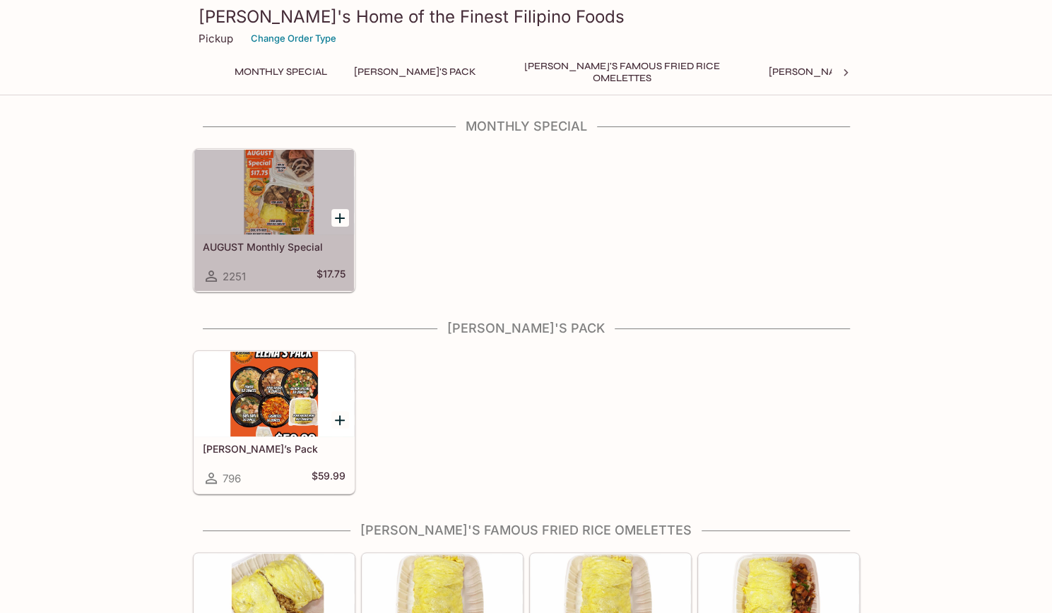
click at [275, 218] on div at bounding box center [274, 192] width 160 height 85
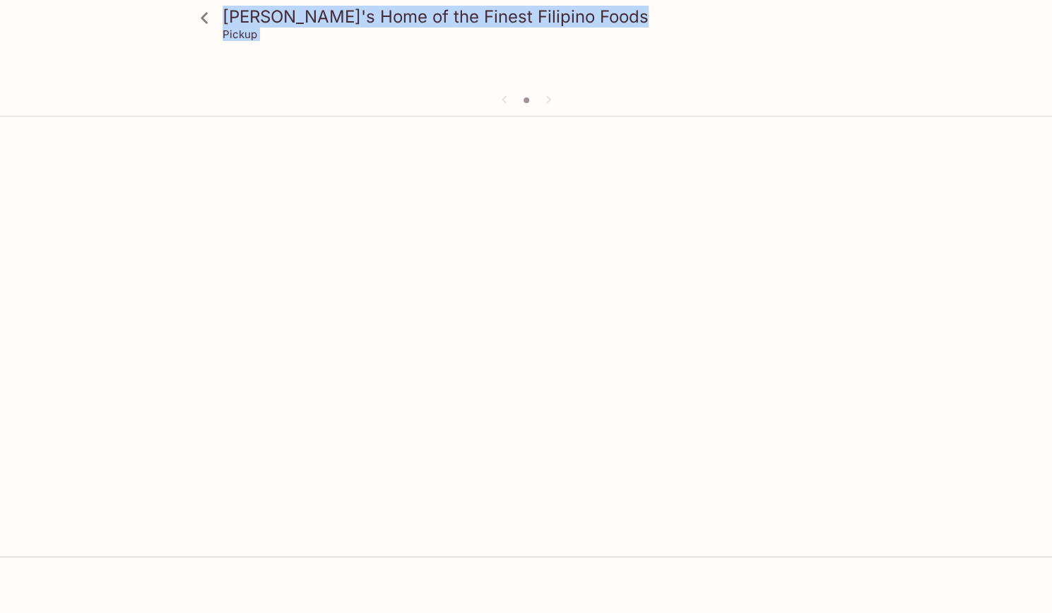
click at [275, 218] on div "[PERSON_NAME]'s Home of the Finest Filipino Foods Pickup" at bounding box center [526, 428] width 1052 height 613
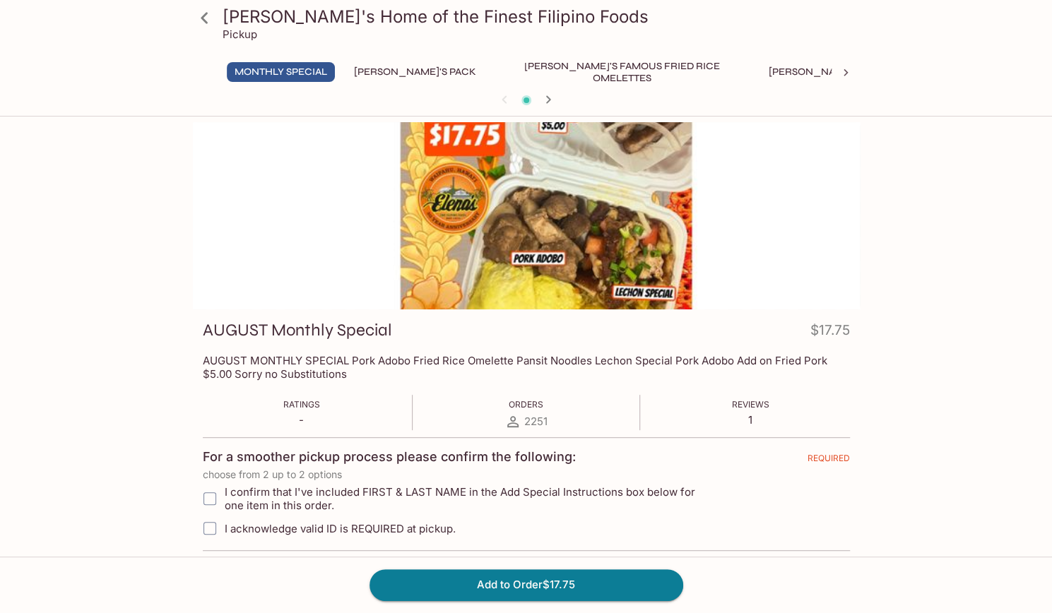
click at [141, 200] on div "[PERSON_NAME]'s Home of the Finest Filipino Foods Pickup Monthly Special [PERSO…" at bounding box center [526, 494] width 904 height 744
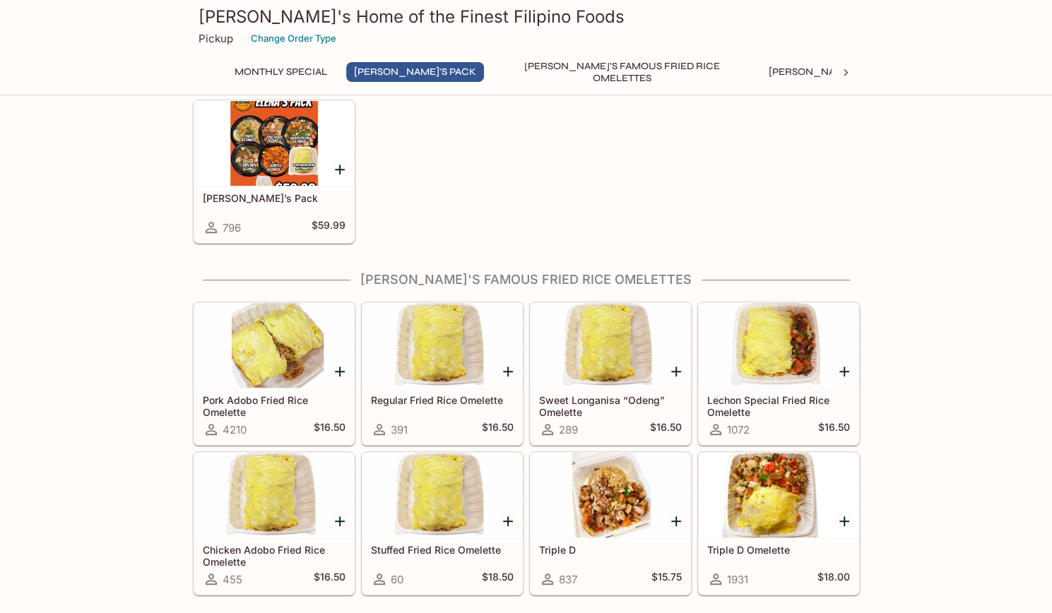
scroll to position [252, 0]
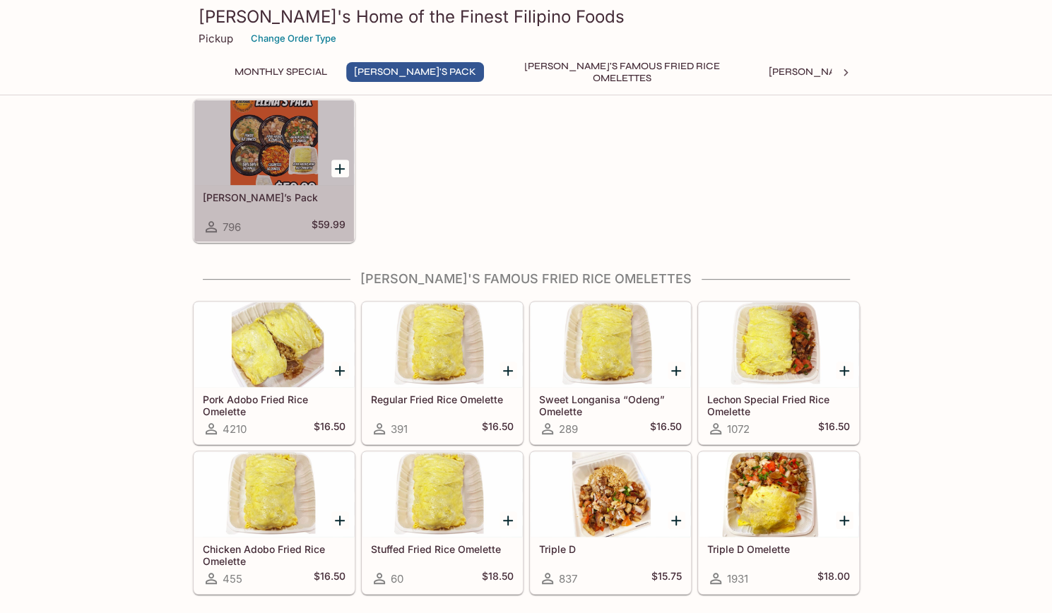
click at [268, 155] on div at bounding box center [274, 142] width 160 height 85
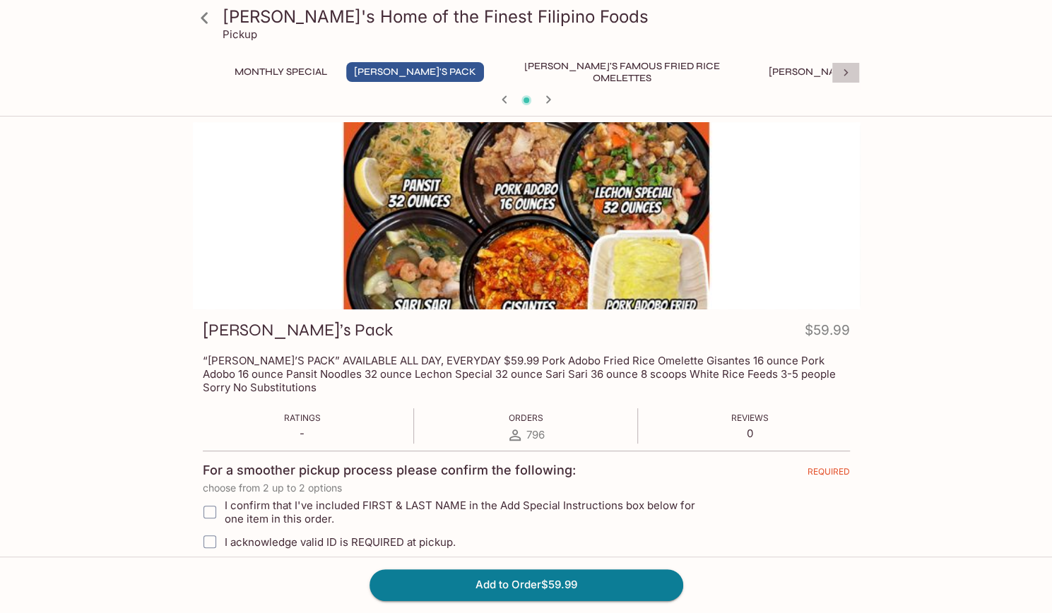
click at [849, 74] on icon at bounding box center [846, 73] width 14 height 14
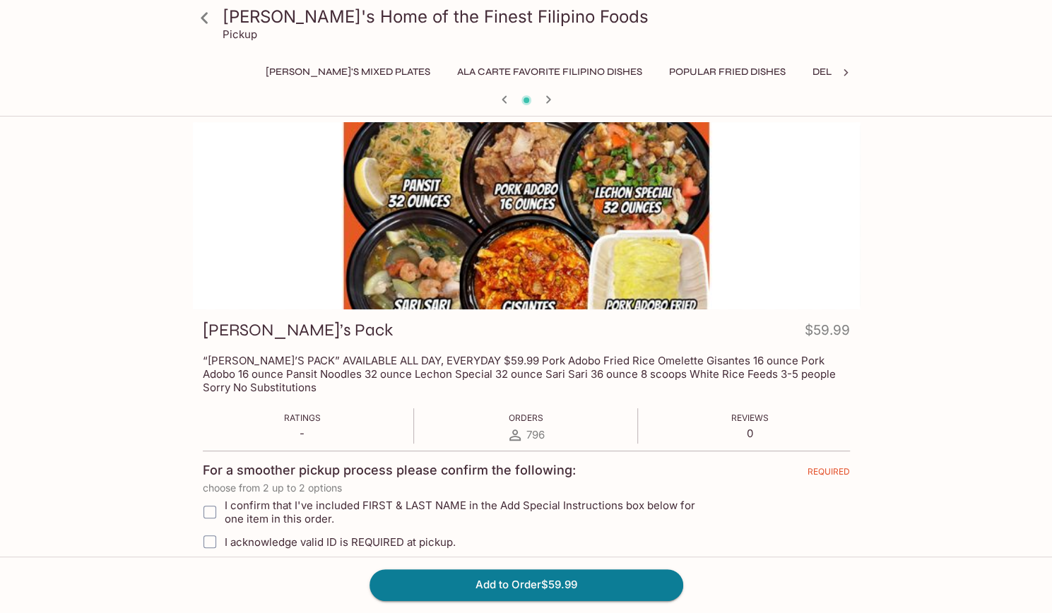
scroll to position [0, 540]
click at [768, 74] on button "Delicious Soups" at bounding box center [820, 72] width 105 height 20
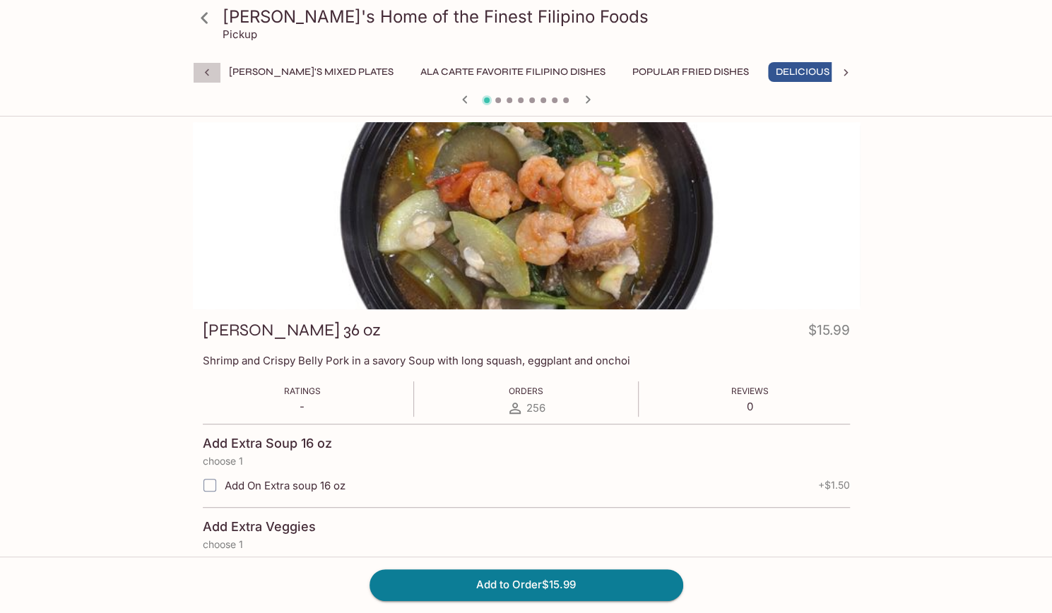
click at [201, 77] on icon at bounding box center [207, 73] width 14 height 14
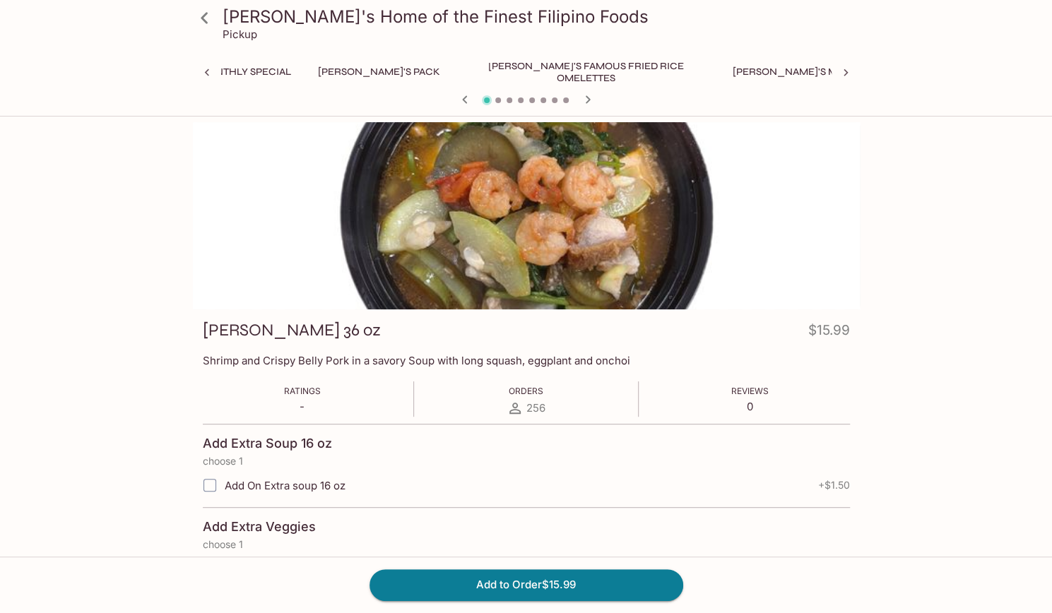
scroll to position [0, 0]
click at [201, 77] on div "Monthly Special [PERSON_NAME]'s Pack [PERSON_NAME]'s Famous Fried Rice Omelette…" at bounding box center [526, 76] width 667 height 28
click at [394, 71] on button "[PERSON_NAME]'s Pack" at bounding box center [415, 72] width 138 height 20
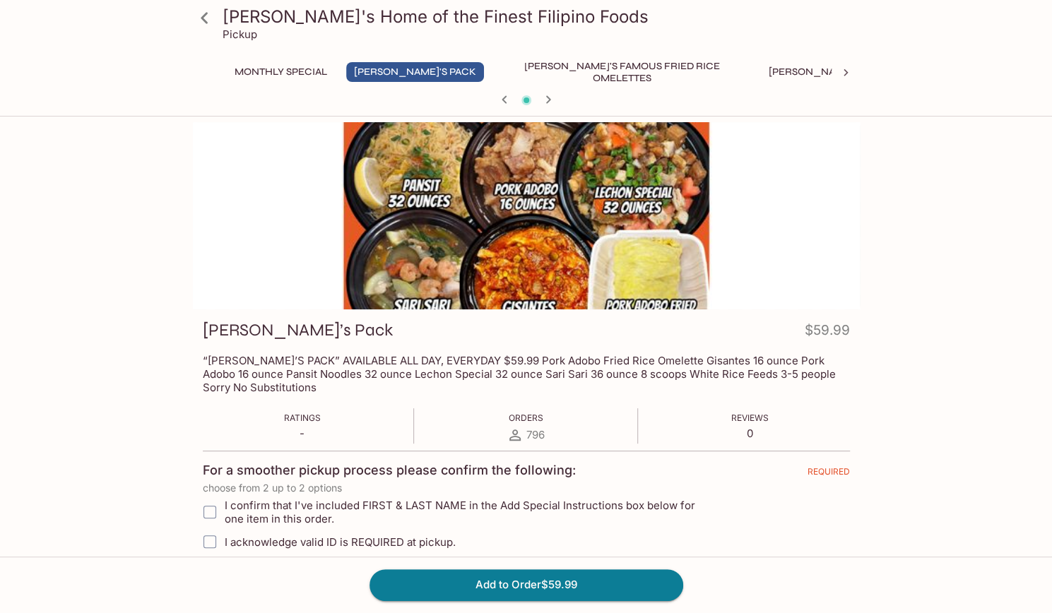
click at [422, 235] on div at bounding box center [526, 215] width 667 height 187
click at [846, 69] on icon at bounding box center [846, 73] width 14 height 14
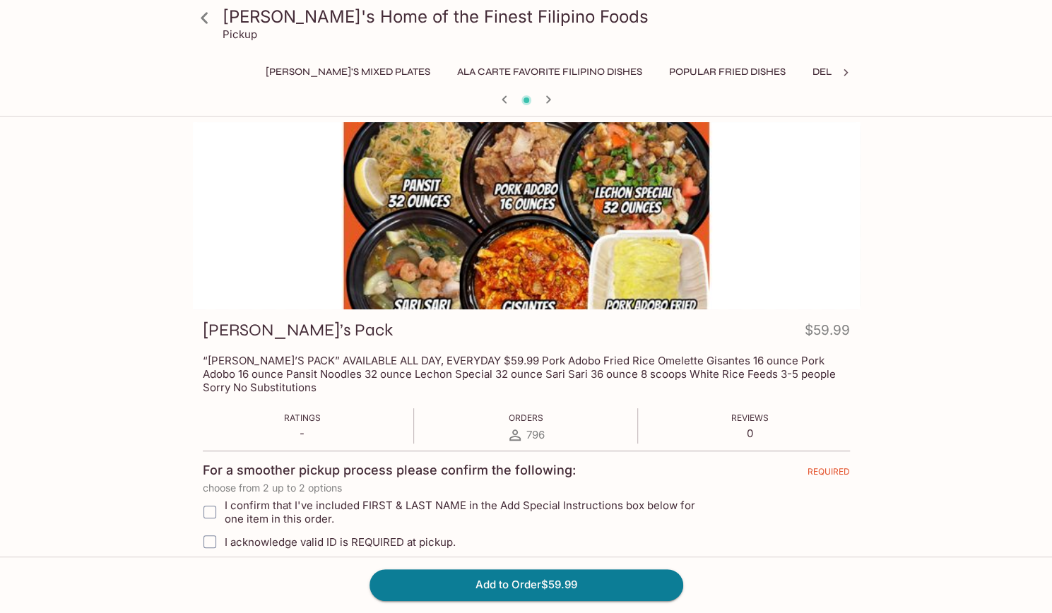
scroll to position [0, 540]
click at [768, 69] on button "Delicious Soups" at bounding box center [820, 72] width 105 height 20
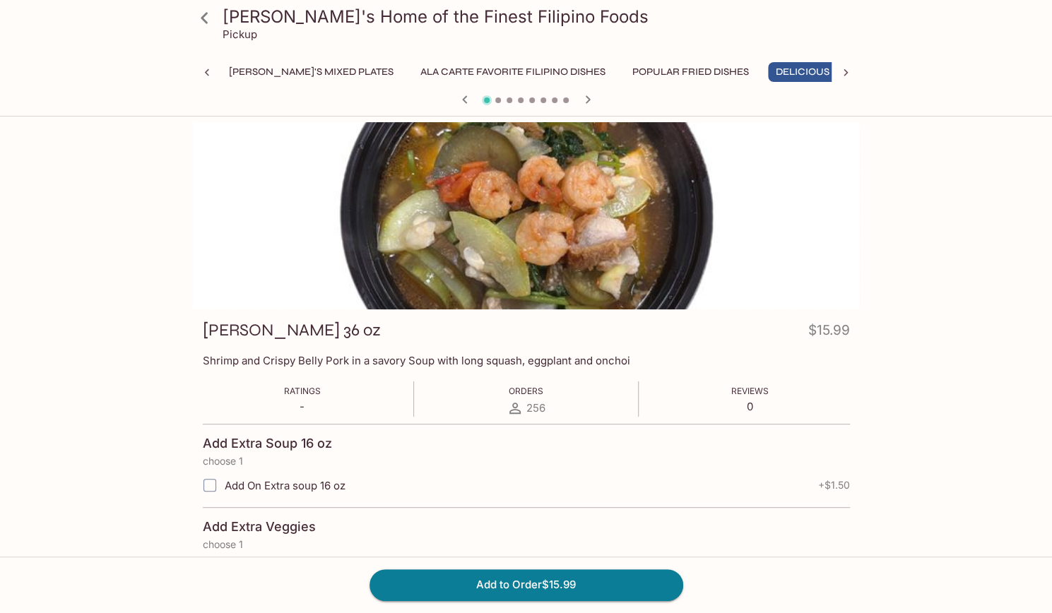
click at [625, 71] on button "Popular Fried Dishes" at bounding box center [691, 72] width 132 height 20
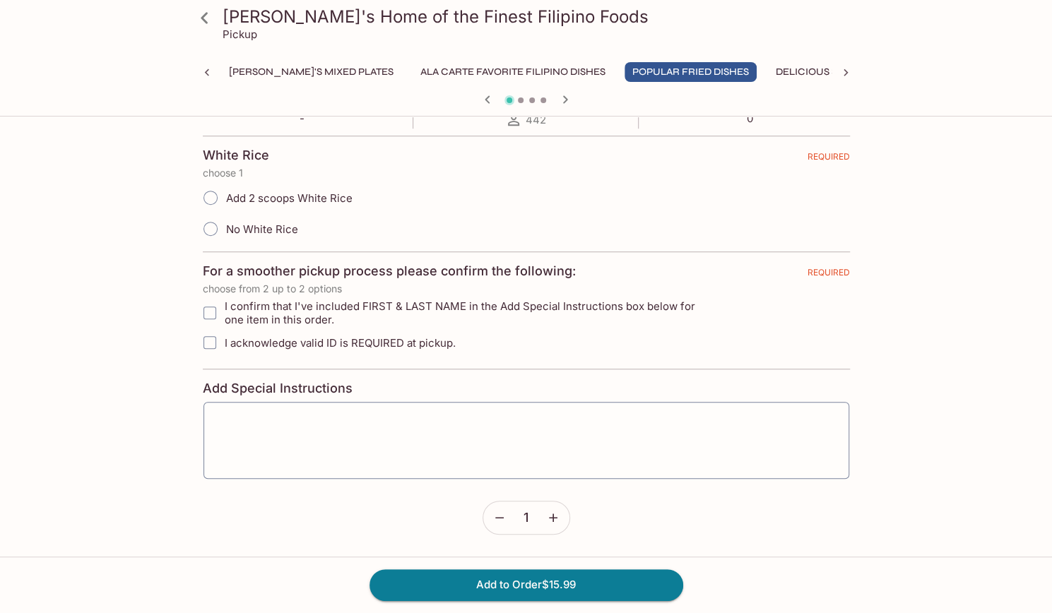
scroll to position [0, 0]
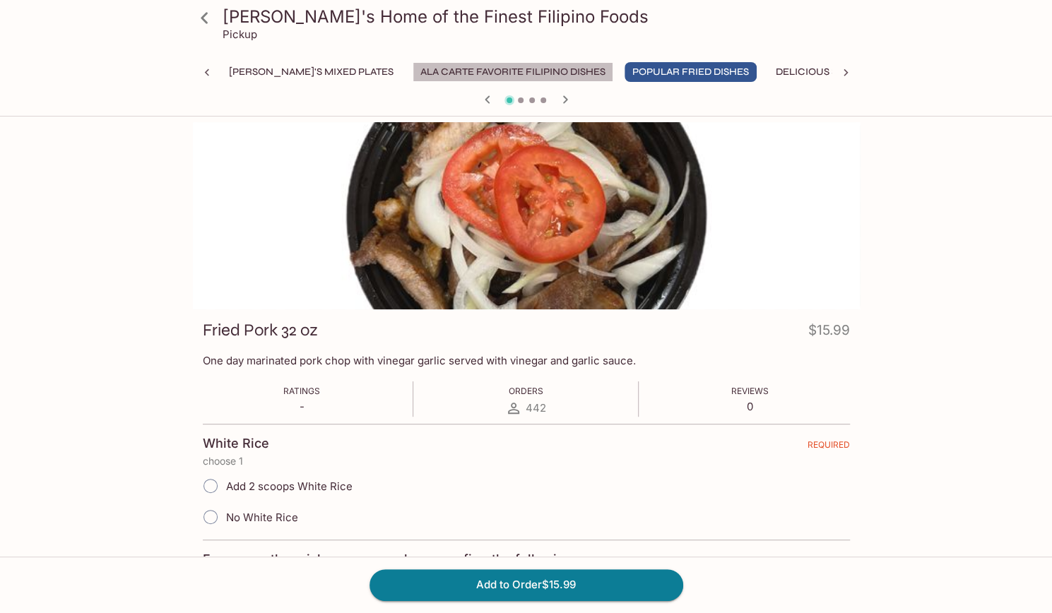
click at [413, 73] on button "Ala Carte Favorite Filipino Dishes" at bounding box center [513, 72] width 201 height 20
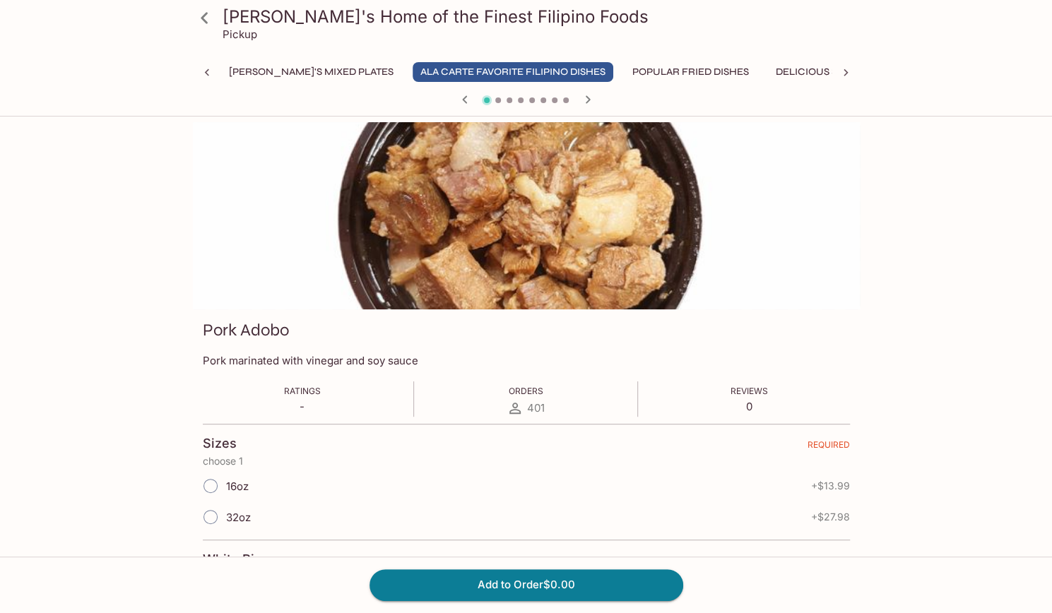
click at [828, 292] on div at bounding box center [526, 215] width 667 height 187
click at [201, 75] on icon at bounding box center [207, 73] width 14 height 14
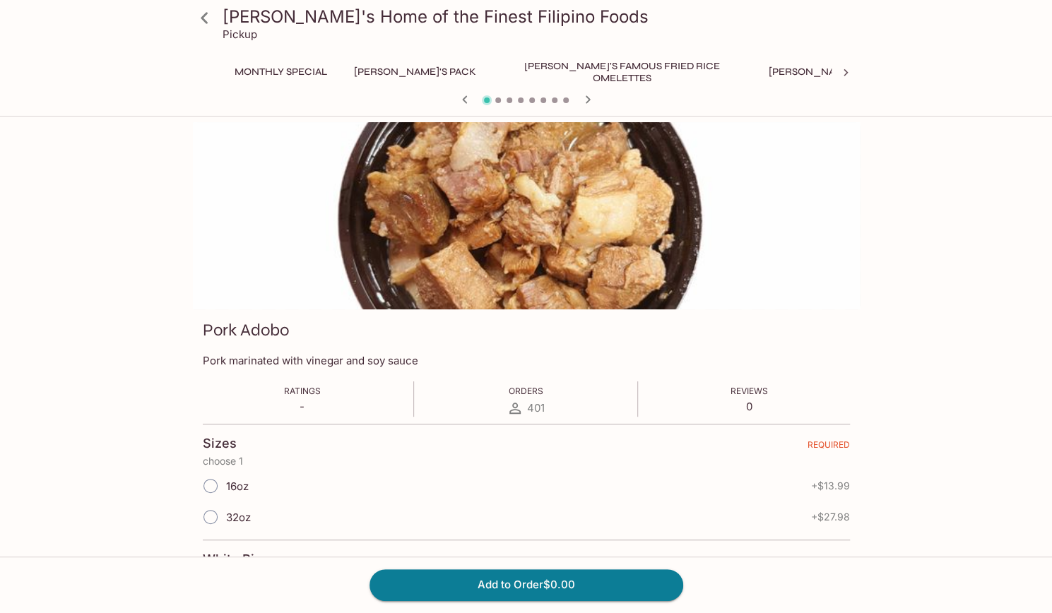
click at [370, 71] on button "[PERSON_NAME]'s Pack" at bounding box center [415, 72] width 138 height 20
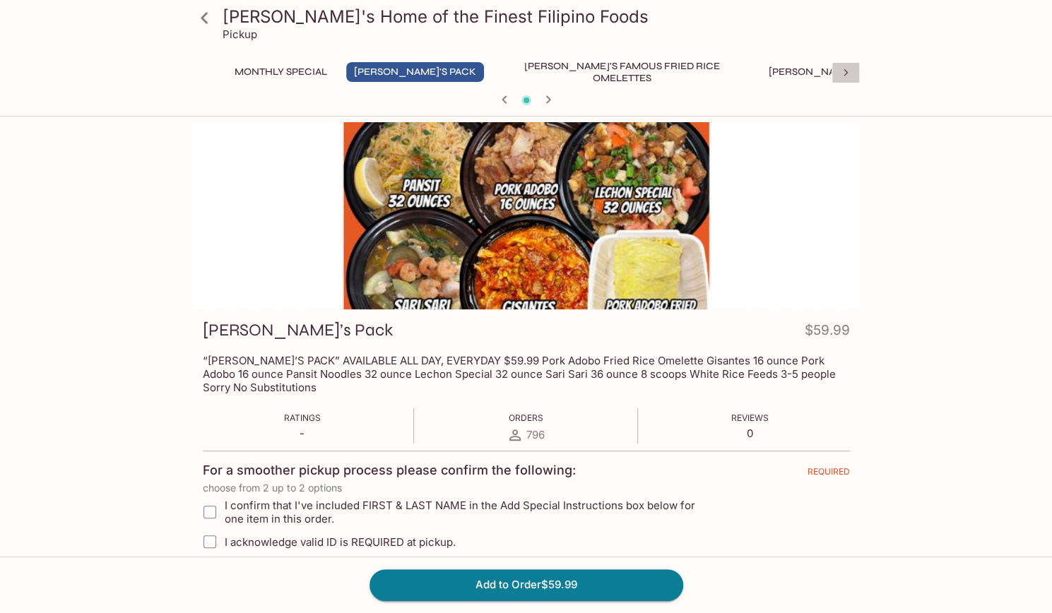
click at [842, 74] on icon at bounding box center [846, 73] width 14 height 14
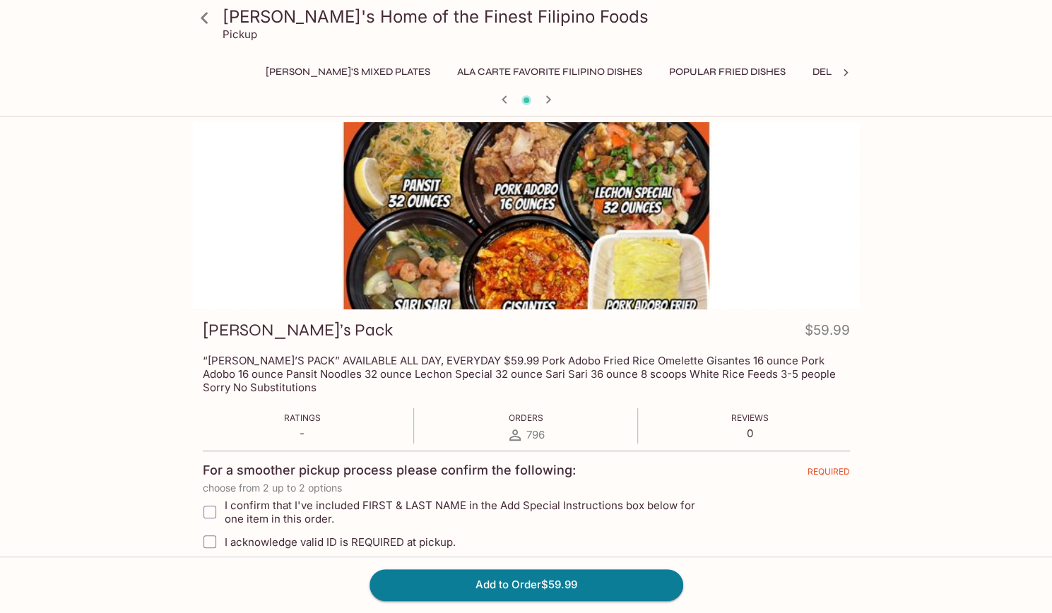
scroll to position [0, 540]
click at [430, 77] on button "Ala Carte Favorite Filipino Dishes" at bounding box center [513, 72] width 201 height 20
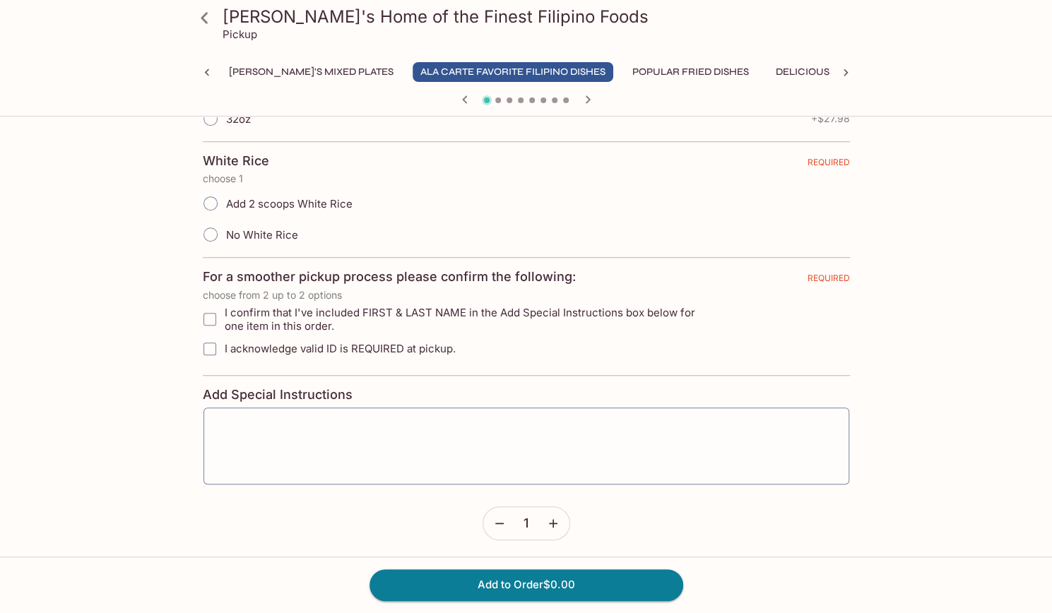
scroll to position [0, 0]
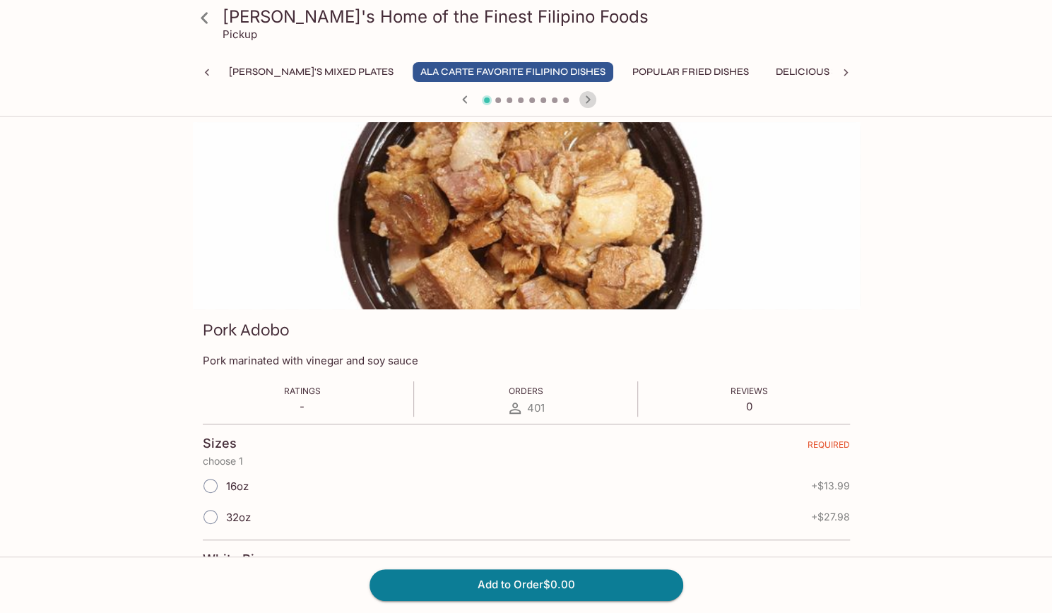
click at [586, 95] on icon "button" at bounding box center [587, 99] width 17 height 17
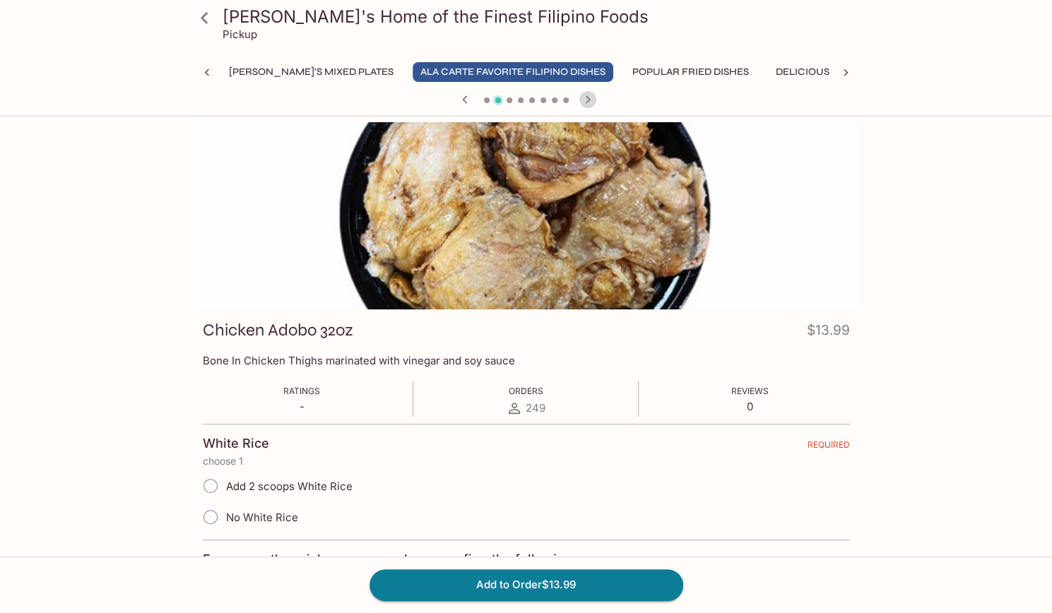
click at [586, 95] on icon "button" at bounding box center [587, 99] width 17 height 17
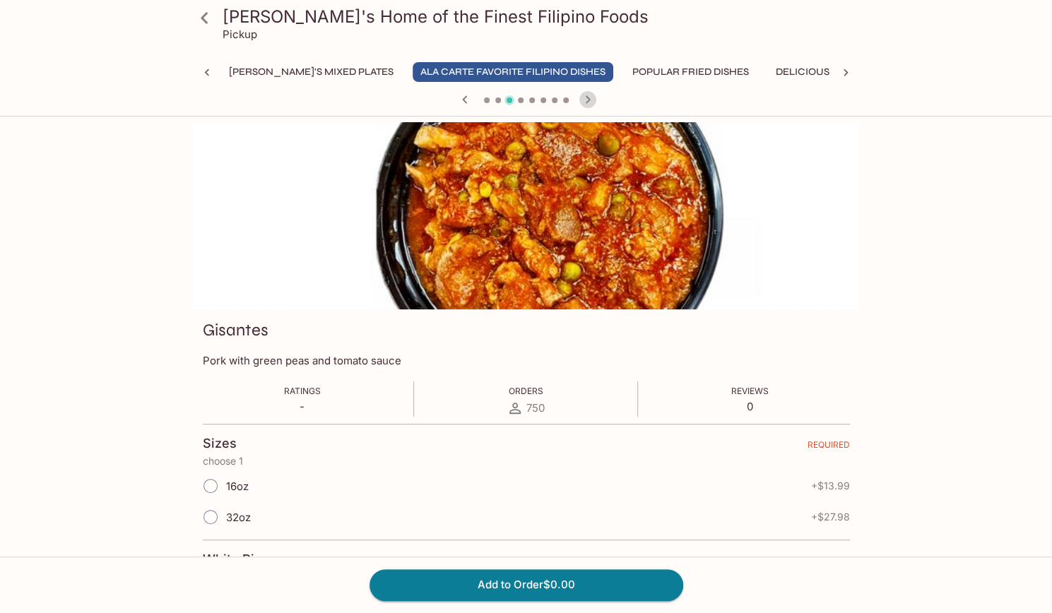
click at [586, 95] on icon "button" at bounding box center [587, 99] width 17 height 17
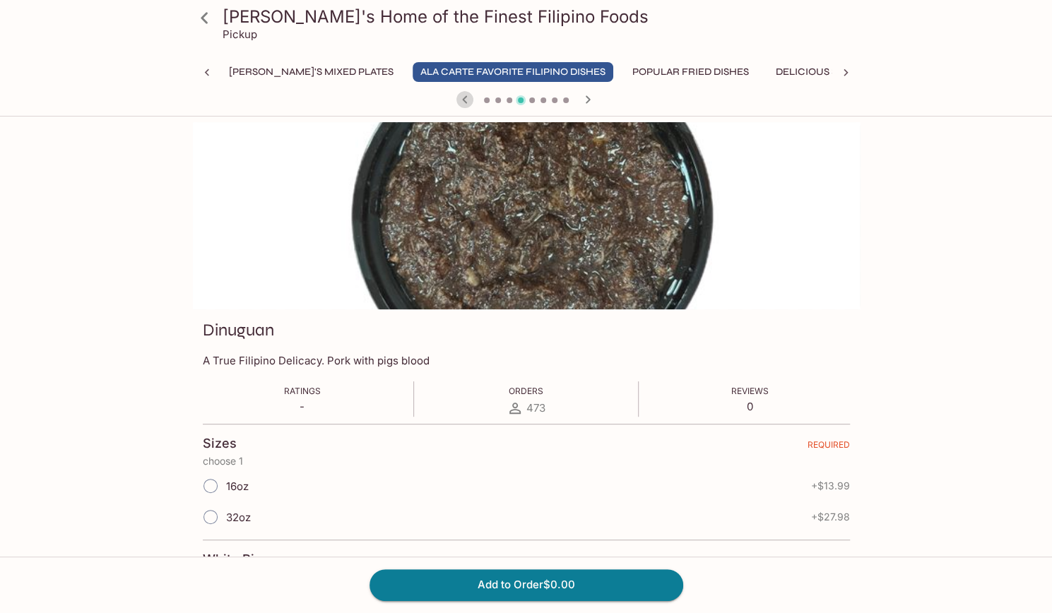
click at [462, 98] on icon "button" at bounding box center [464, 99] width 17 height 17
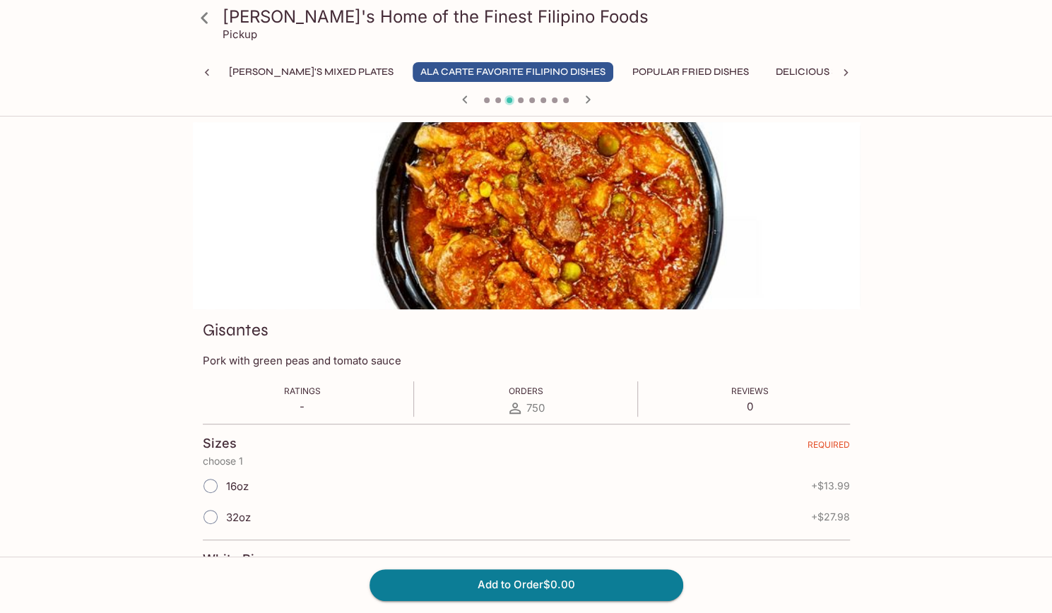
click at [586, 93] on icon "button" at bounding box center [587, 99] width 17 height 17
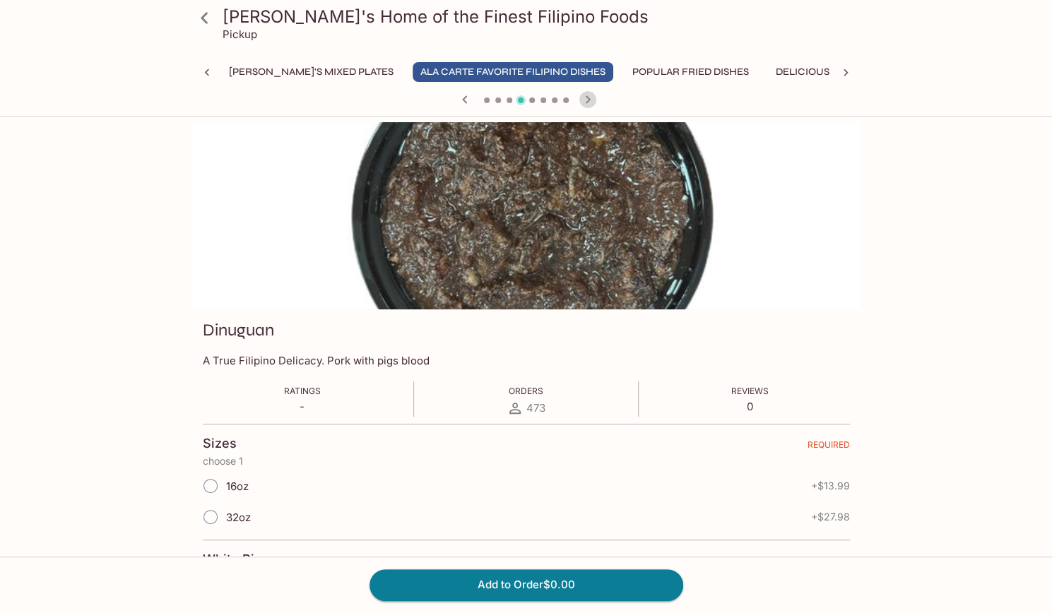
click at [586, 93] on icon "button" at bounding box center [587, 99] width 17 height 17
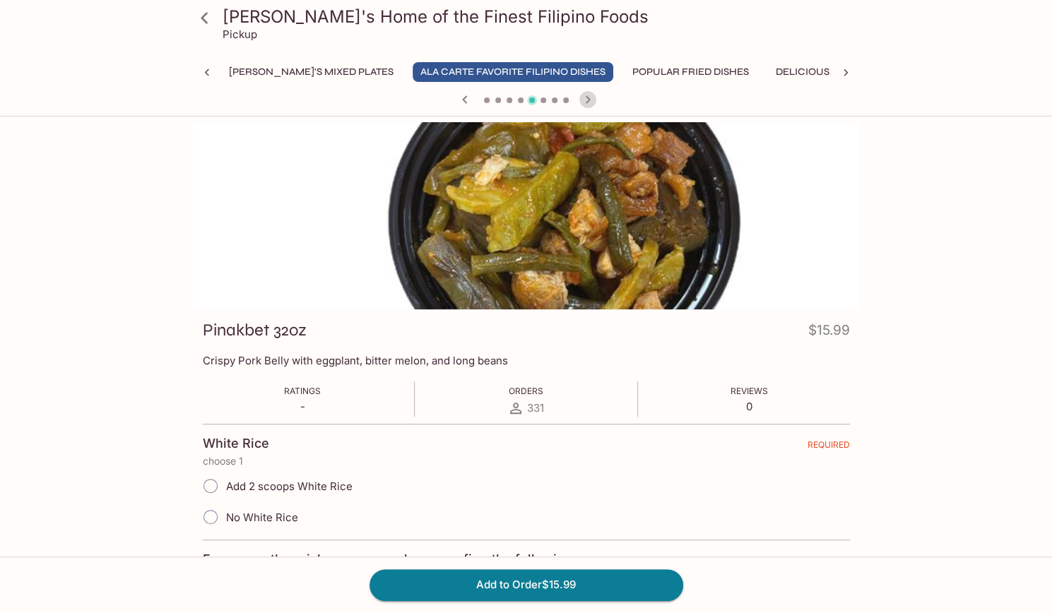
click at [586, 93] on icon "button" at bounding box center [587, 99] width 17 height 17
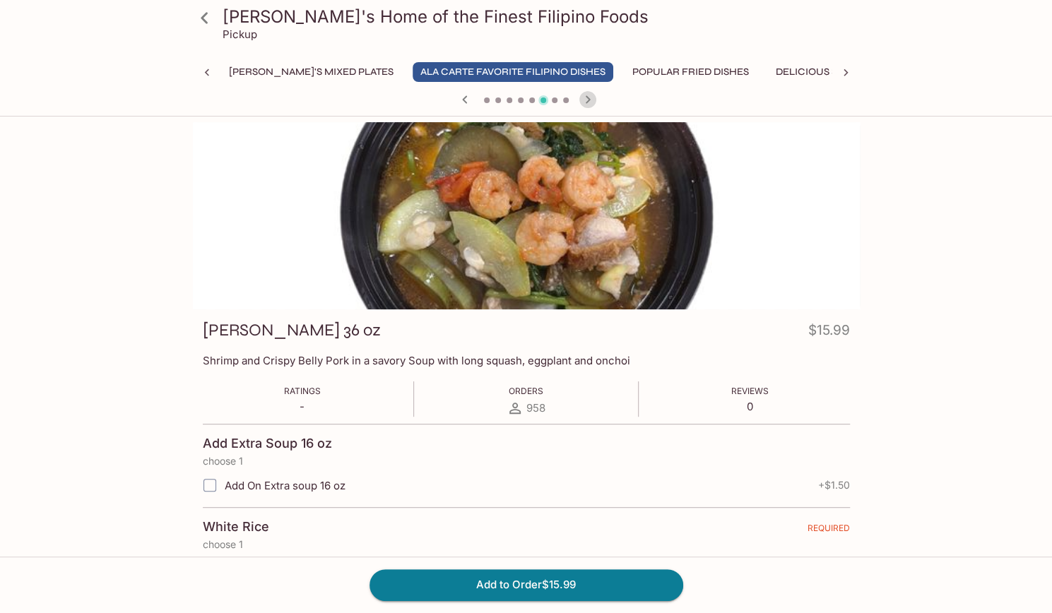
click at [586, 93] on icon "button" at bounding box center [587, 99] width 17 height 17
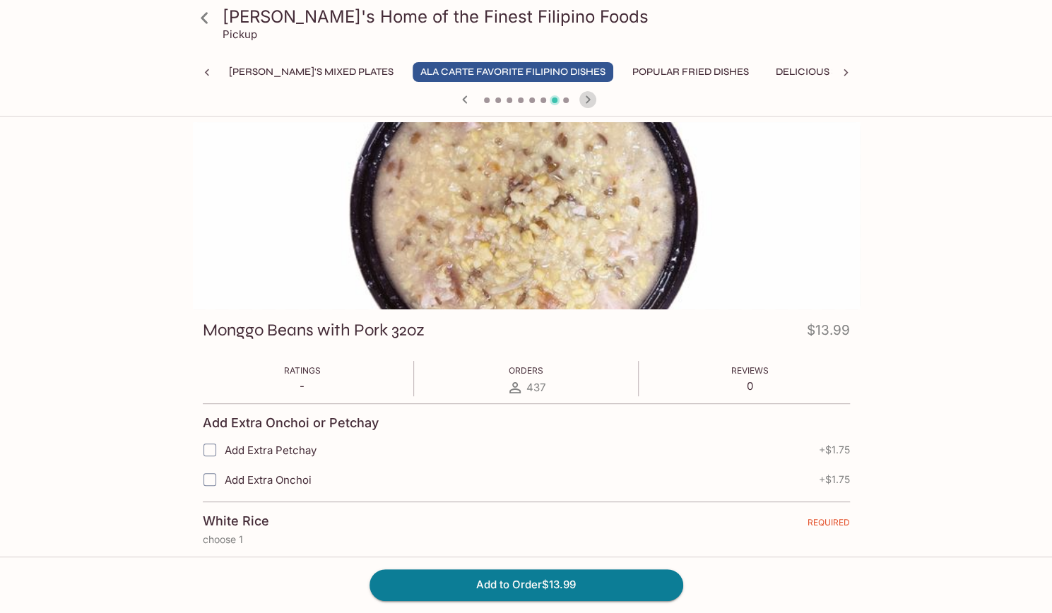
click at [586, 93] on icon "button" at bounding box center [587, 99] width 17 height 17
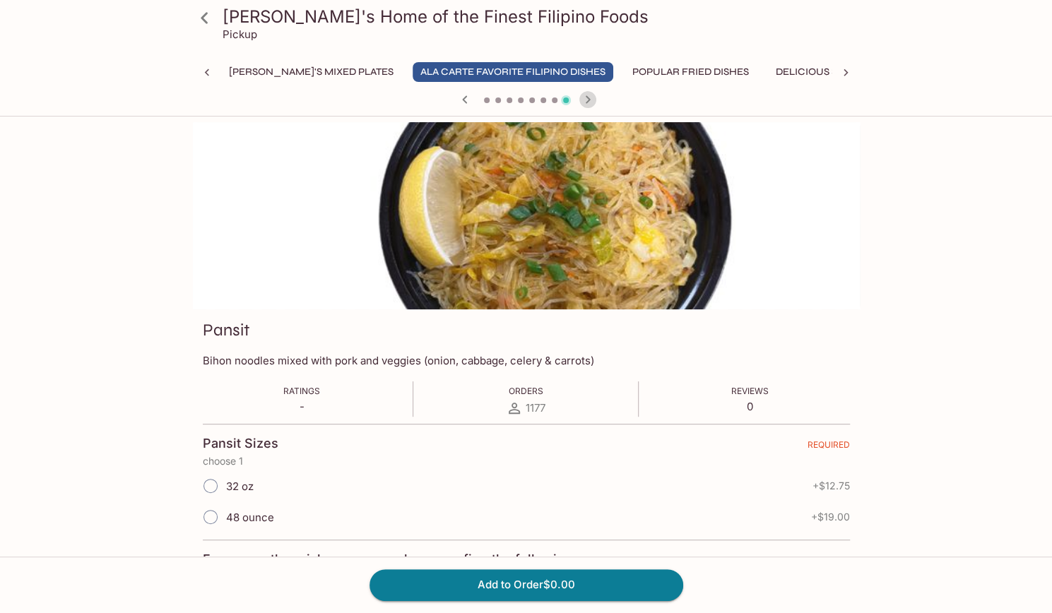
click at [589, 98] on icon "button" at bounding box center [587, 99] width 17 height 17
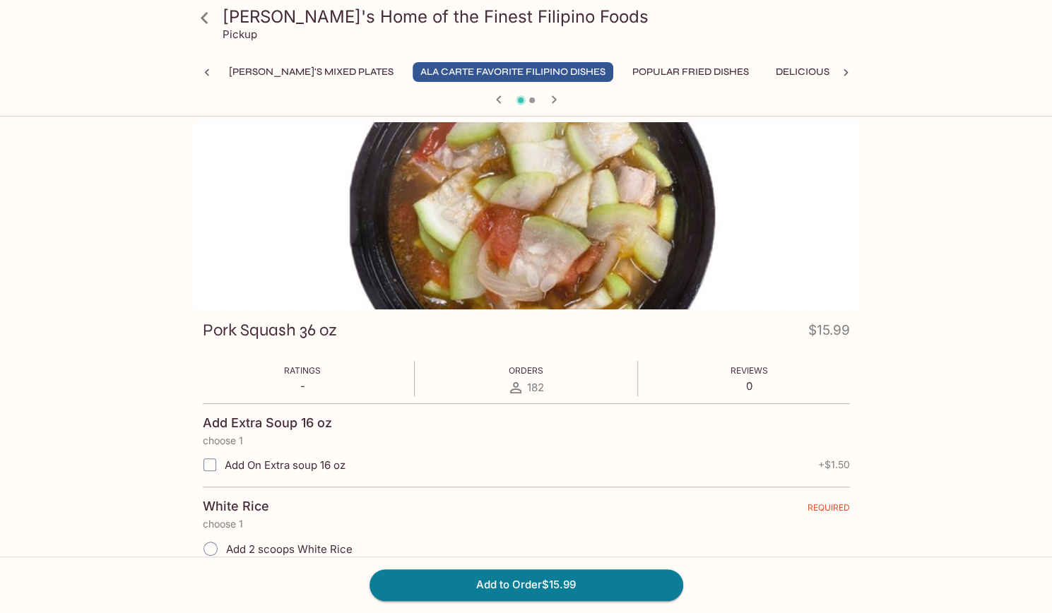
click at [589, 98] on div at bounding box center [526, 100] width 678 height 21
drag, startPoint x: 206, startPoint y: 73, endPoint x: 203, endPoint y: 126, distance: 53.0
click at [203, 126] on div "[PERSON_NAME]'s Home of the Finest Filipino Foods Pickup Monthly Special [PERSO…" at bounding box center [526, 542] width 904 height 841
click at [206, 76] on icon at bounding box center [207, 73] width 14 height 14
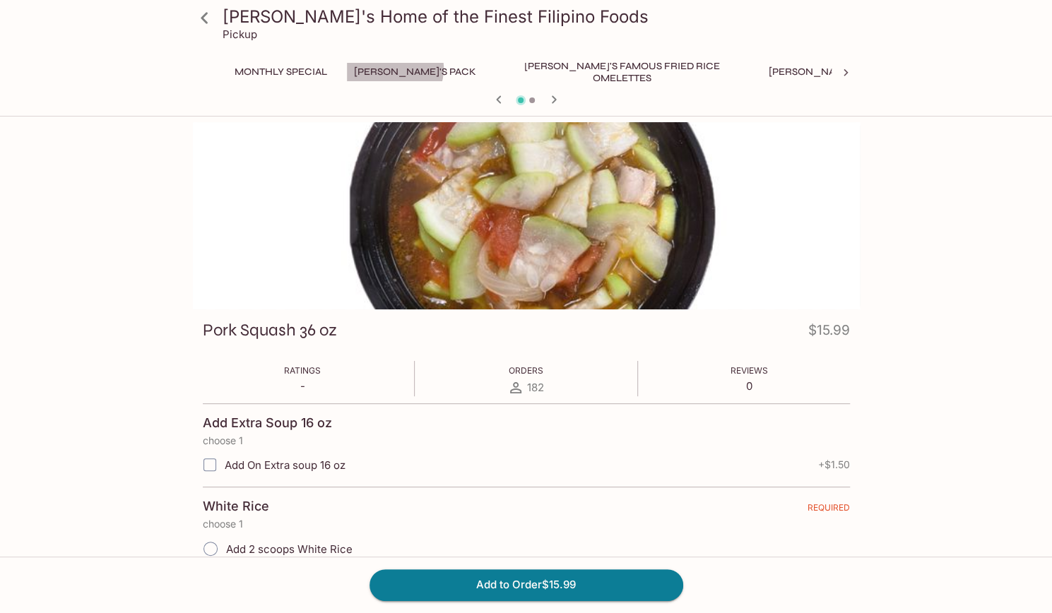
click at [395, 69] on button "[PERSON_NAME]'s Pack" at bounding box center [415, 72] width 138 height 20
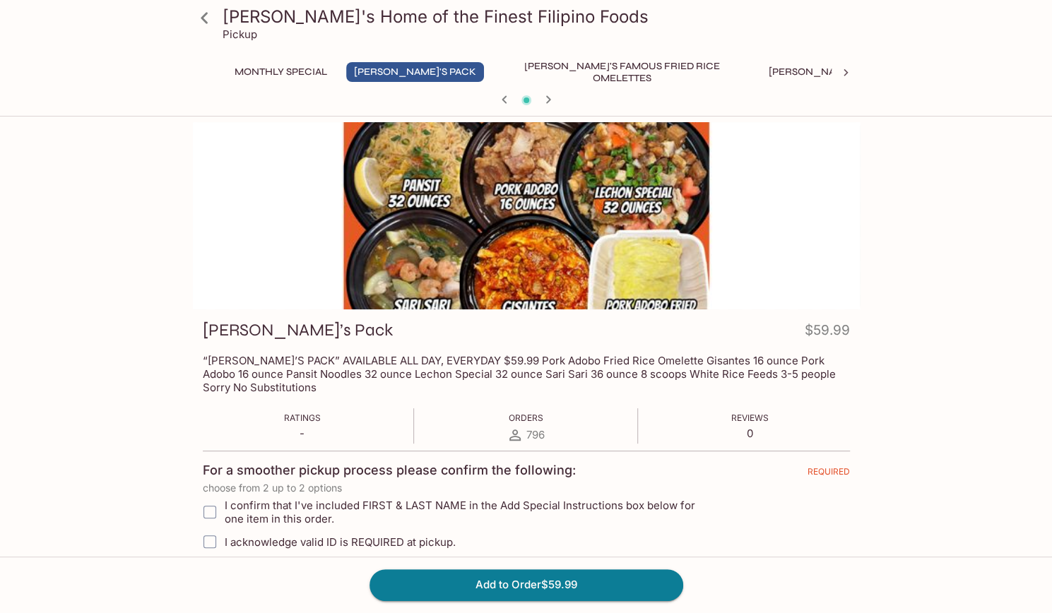
scroll to position [252, 0]
